Goal: Navigation & Orientation: Find specific page/section

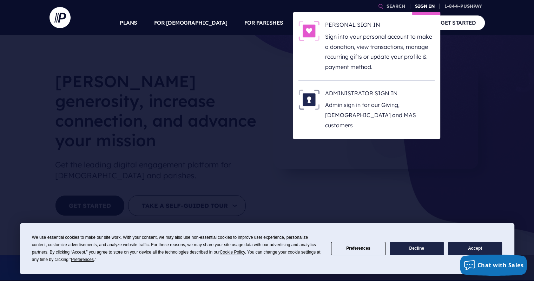
click at [428, 5] on link "SIGN IN" at bounding box center [425, 6] width 25 height 12
click at [398, 43] on p "Sign into your personal account to make a donation, view transactions, manage r…" at bounding box center [380, 52] width 110 height 40
click at [420, 5] on link "SIGN IN" at bounding box center [425, 6] width 25 height 12
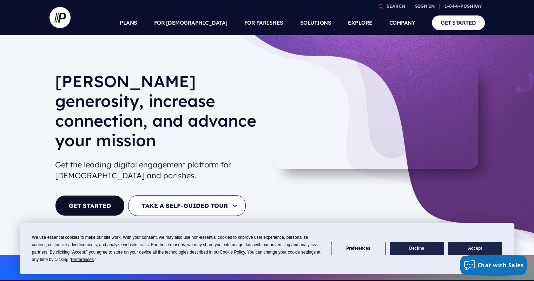
click at [386, 39] on section at bounding box center [267, 140] width 534 height 281
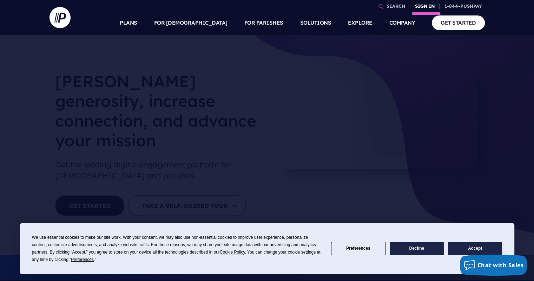
click at [419, 4] on link "SIGN IN" at bounding box center [425, 6] width 25 height 12
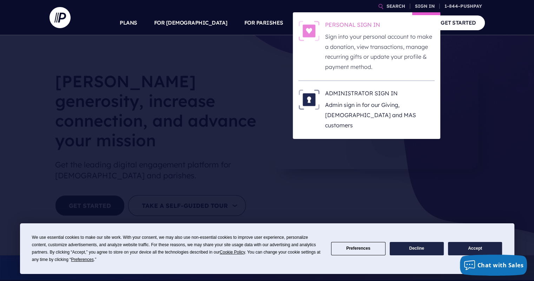
click at [372, 38] on p "Sign into your personal account to make a donation, view transactions, manage r…" at bounding box center [380, 52] width 110 height 40
click at [368, 38] on p "Sign into your personal account to make a donation, view transactions, manage r…" at bounding box center [380, 52] width 110 height 40
